Goal: Information Seeking & Learning: Learn about a topic

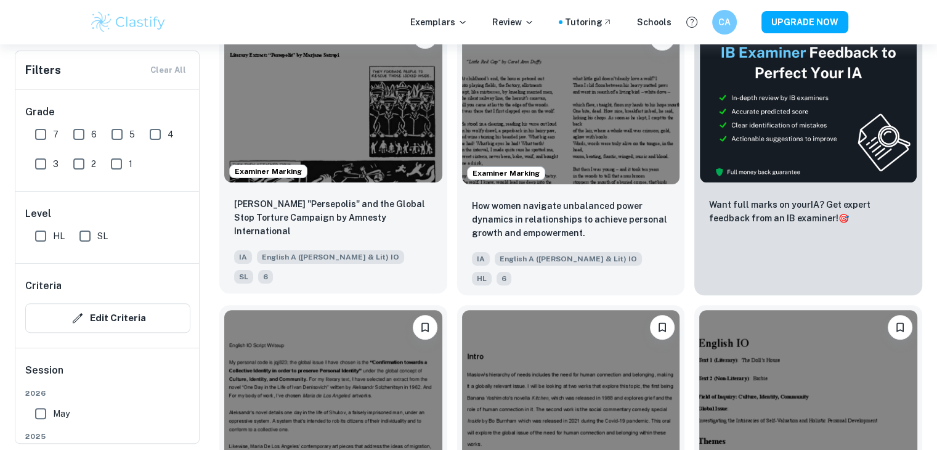
scroll to position [370, 0]
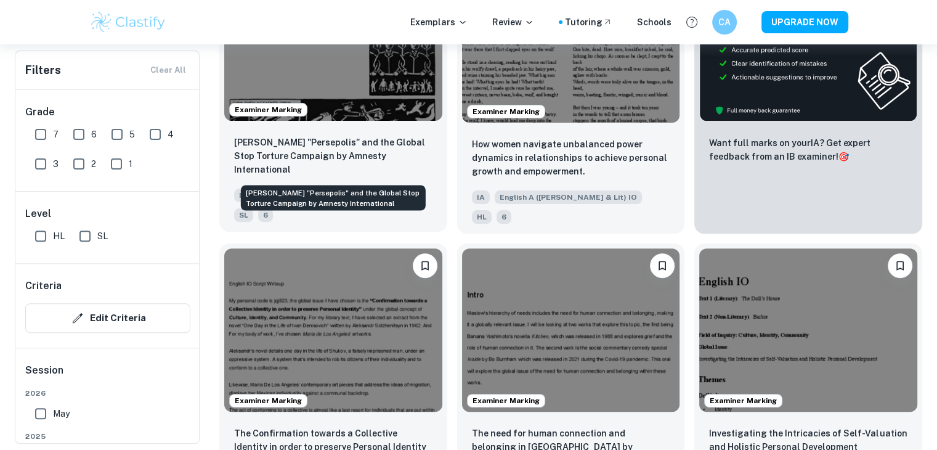
click at [358, 158] on p "[PERSON_NAME] "Persepolis" and the Global Stop Torture Campaign by Amnesty Inte…" at bounding box center [333, 156] width 198 height 41
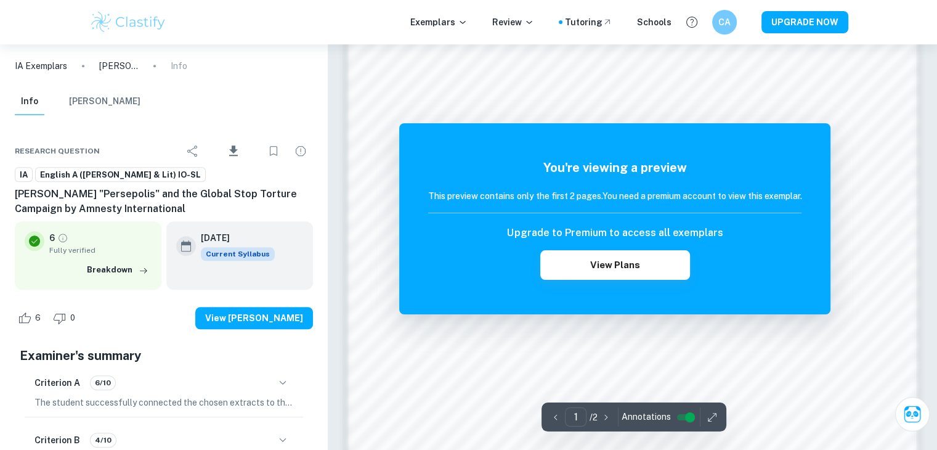
scroll to position [1301, 0]
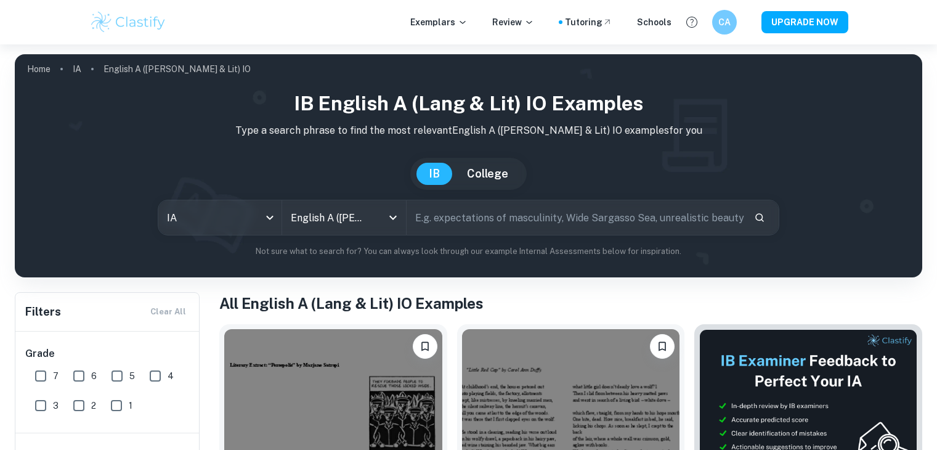
scroll to position [370, 0]
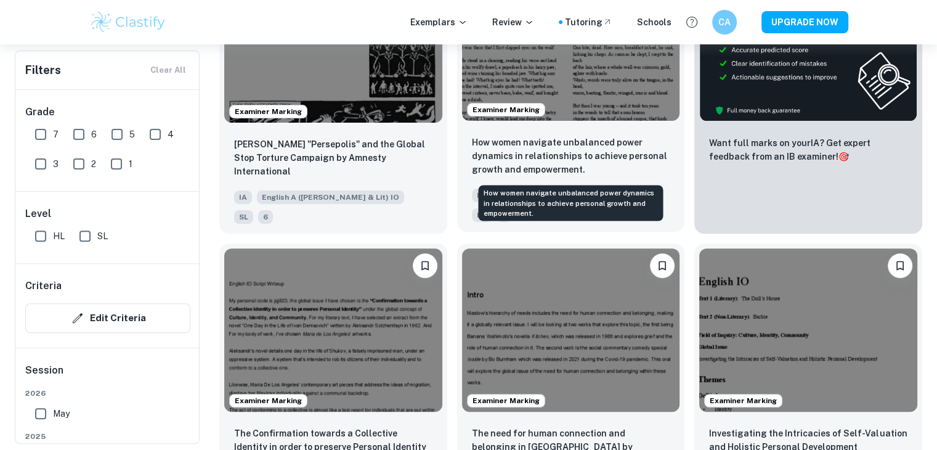
click at [581, 147] on p "How women navigate unbalanced power dynamics in relationships to achieve person…" at bounding box center [571, 156] width 198 height 41
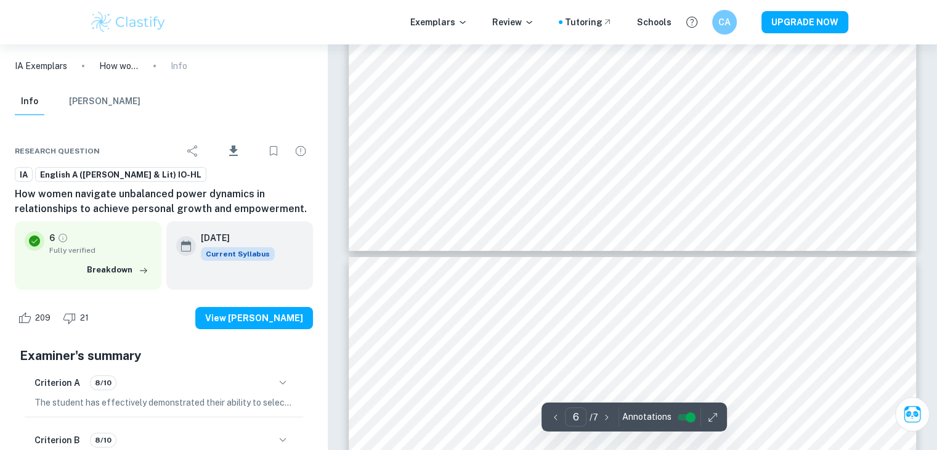
type input "7"
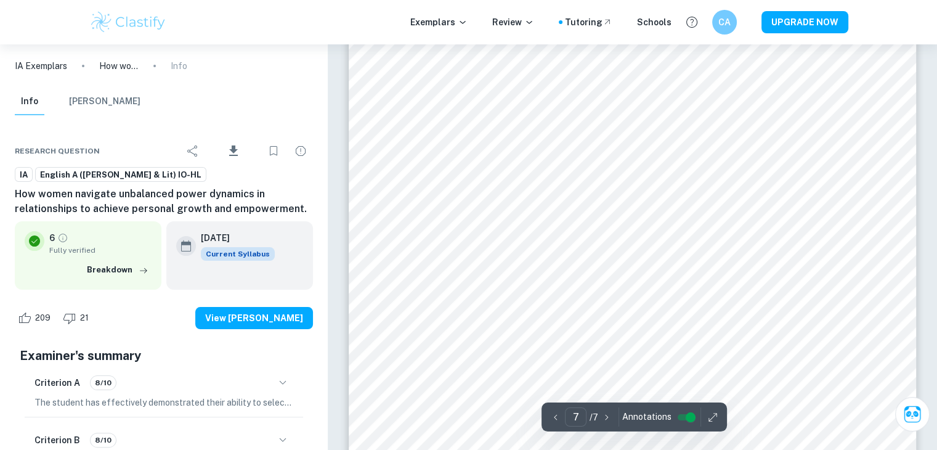
scroll to position [4981, 0]
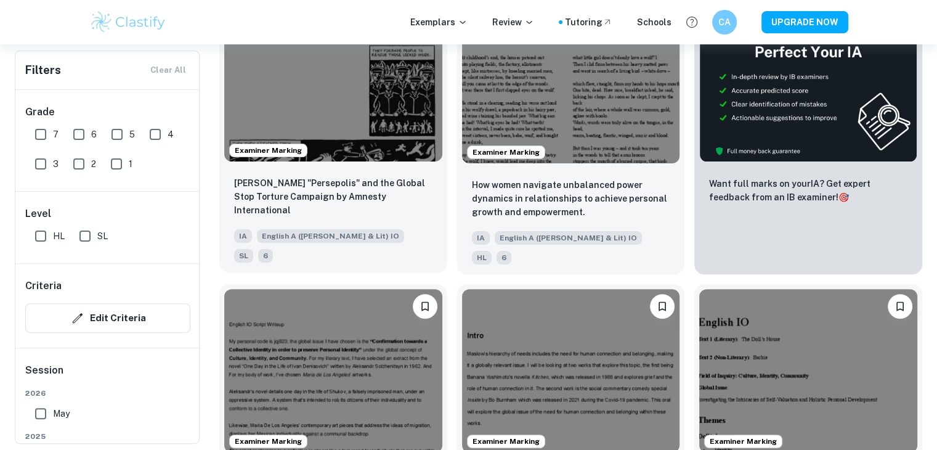
scroll to position [308, 0]
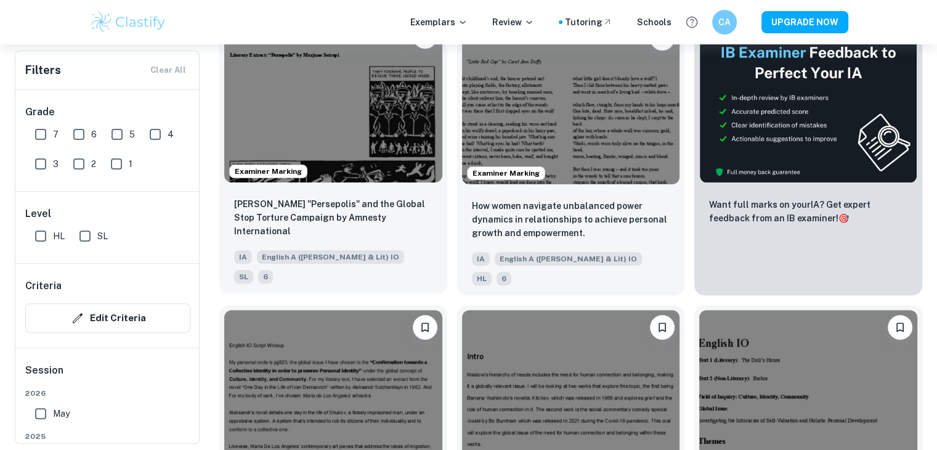
click at [390, 162] on img at bounding box center [333, 100] width 218 height 163
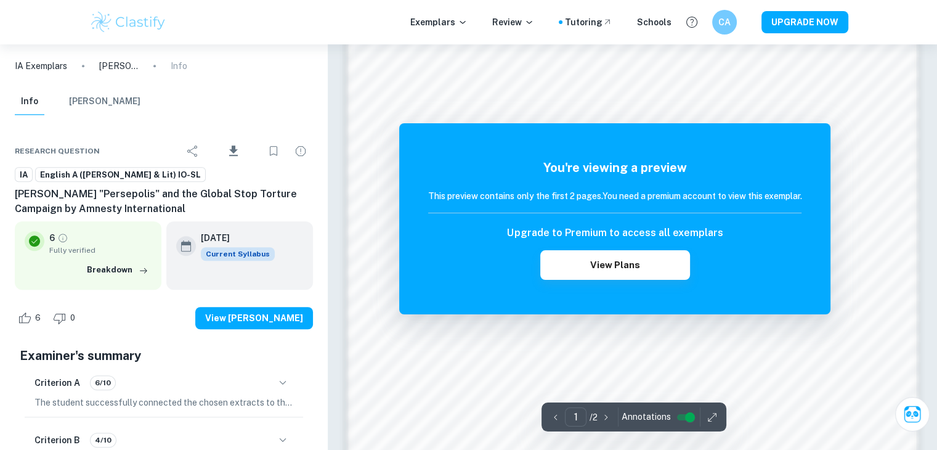
scroll to position [685, 0]
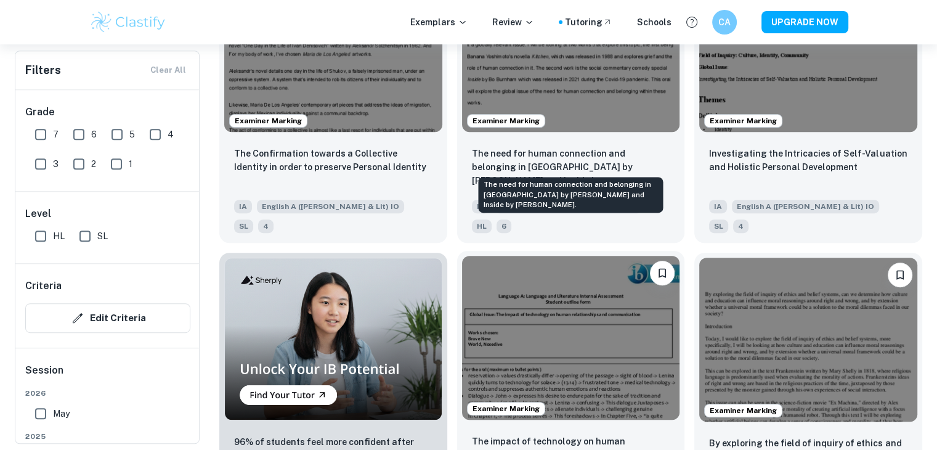
scroll to position [678, 0]
